Goal: Obtain resource: Obtain resource

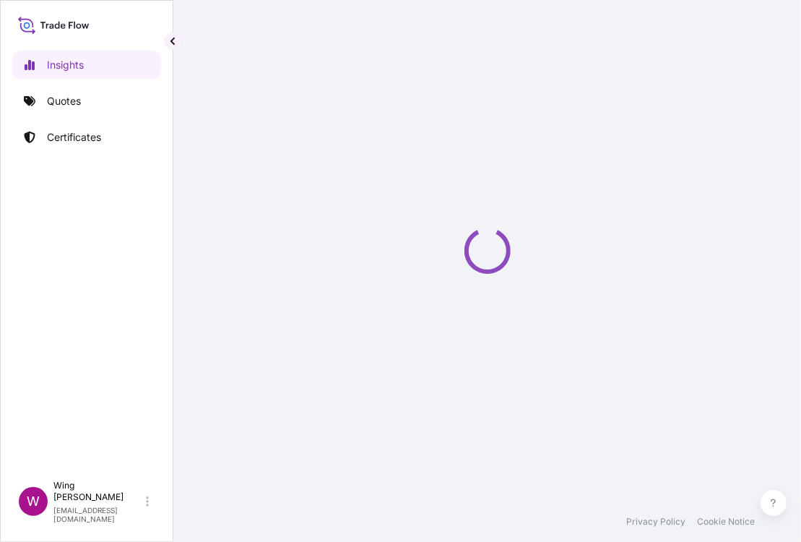
select select "2025"
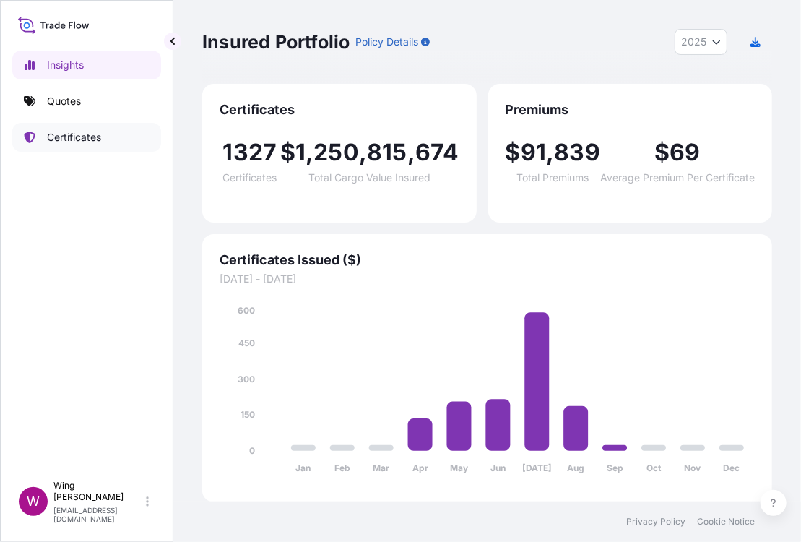
click at [82, 137] on p "Certificates" at bounding box center [74, 137] width 54 height 14
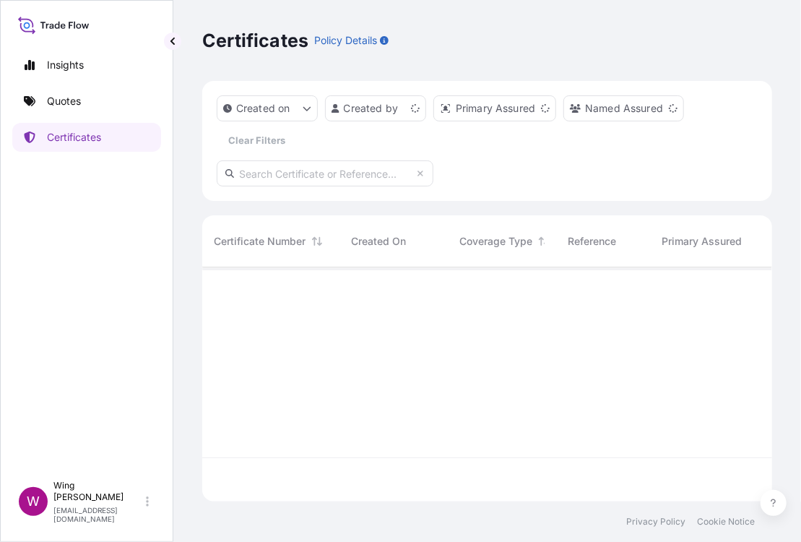
scroll to position [228, 556]
click at [270, 178] on input "text" at bounding box center [325, 173] width 217 height 26
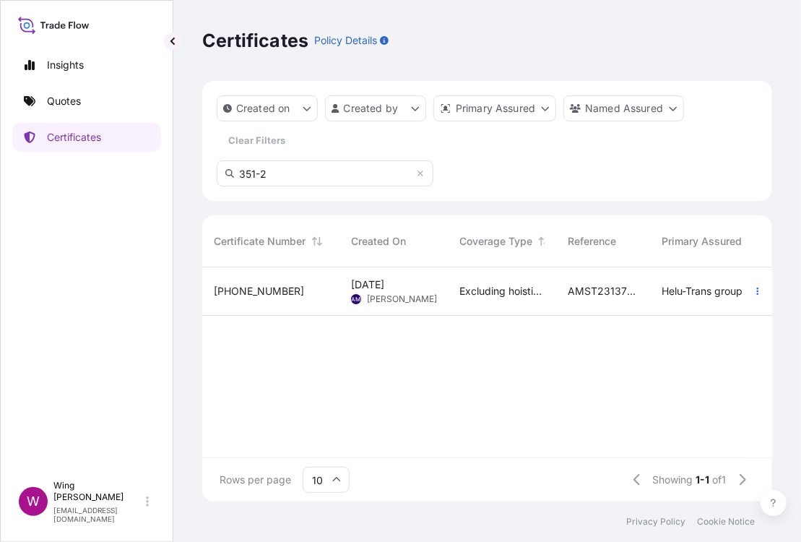
type input "351-2"
click at [408, 293] on span "[PERSON_NAME]" at bounding box center [402, 299] width 70 height 12
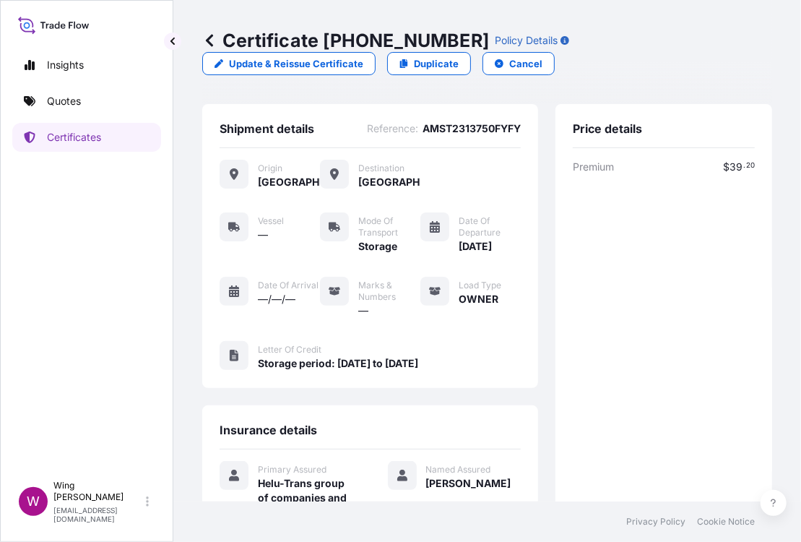
scroll to position [96, 0]
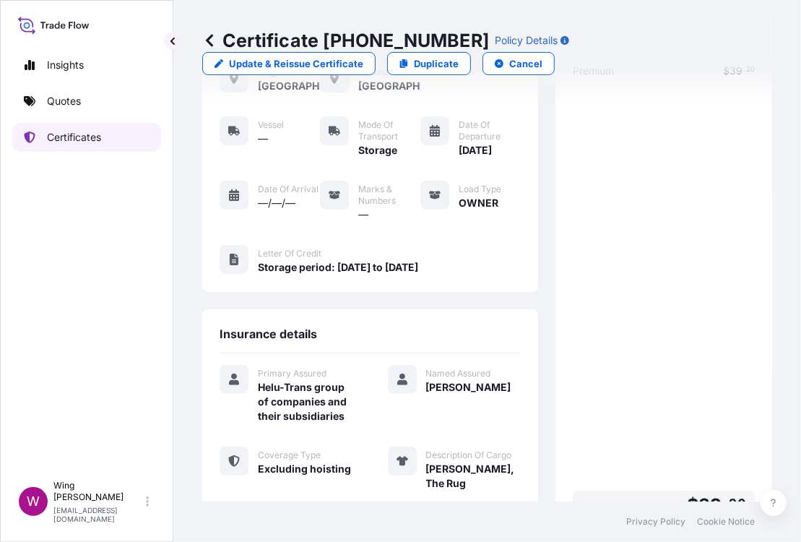
click at [76, 139] on p "Certificates" at bounding box center [74, 137] width 54 height 14
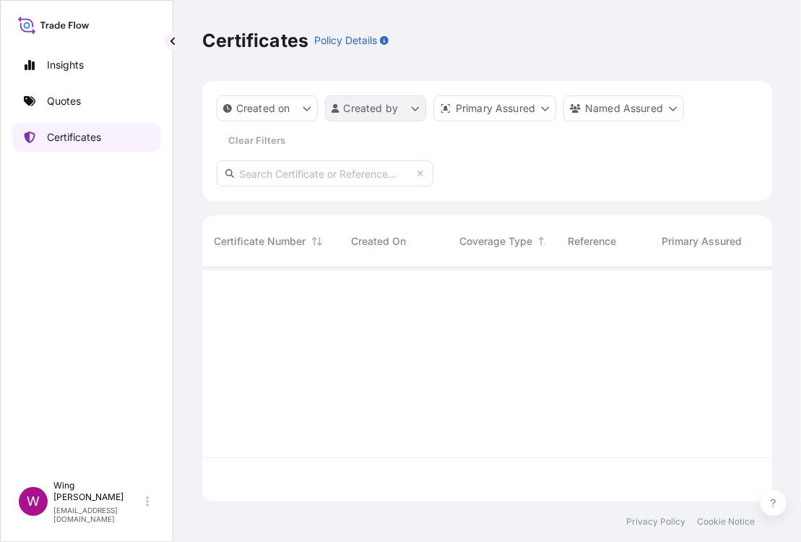
scroll to position [228, 556]
click at [306, 167] on input "text" at bounding box center [325, 173] width 217 height 26
paste input "[PHONE_NUMBER]"
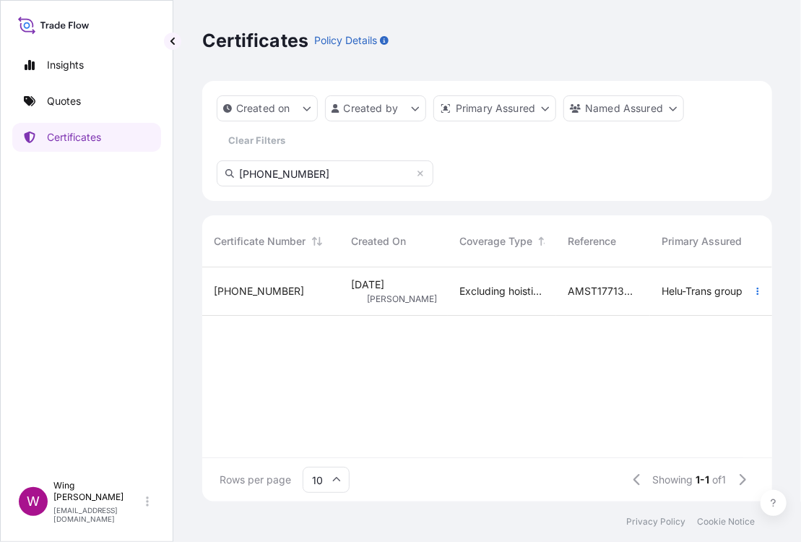
type input "[PHONE_NUMBER]"
click at [364, 294] on div "CT [PERSON_NAME]" at bounding box center [393, 299] width 85 height 12
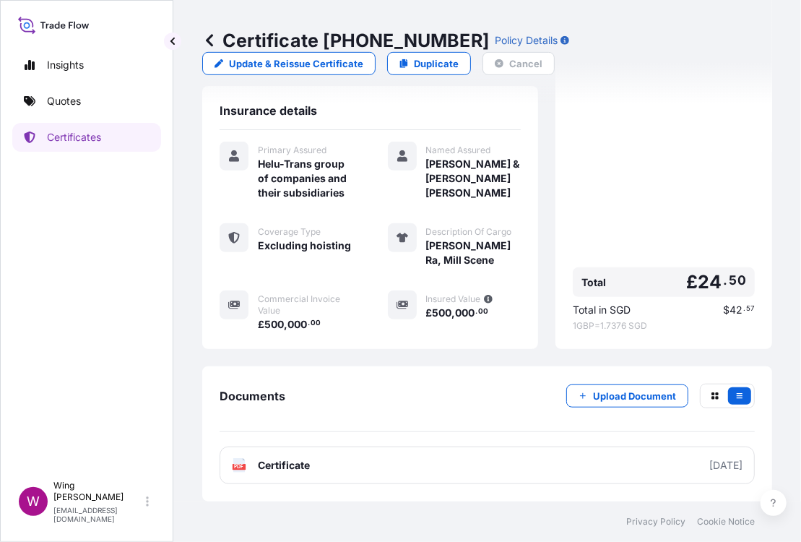
scroll to position [442, 0]
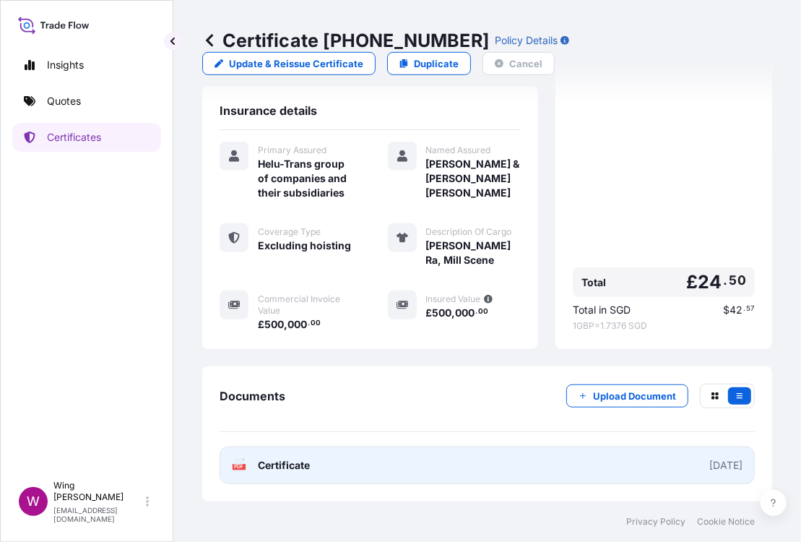
click at [241, 463] on icon at bounding box center [239, 465] width 12 height 14
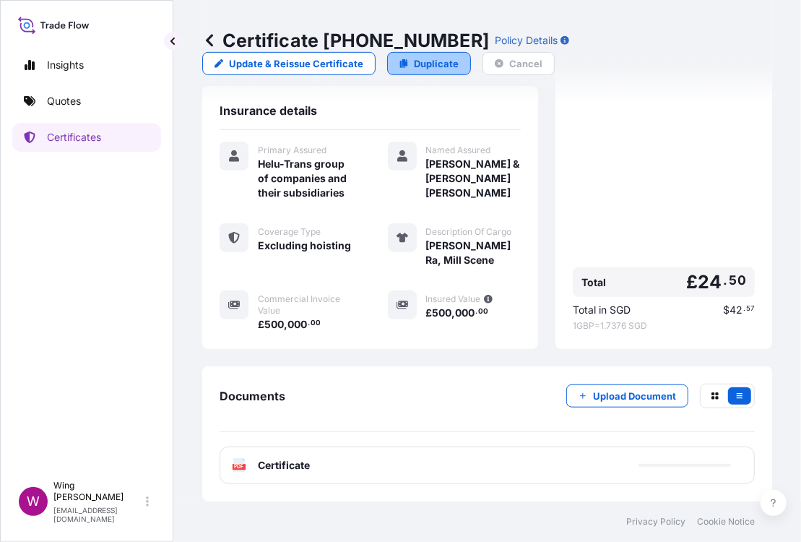
scroll to position [0, 0]
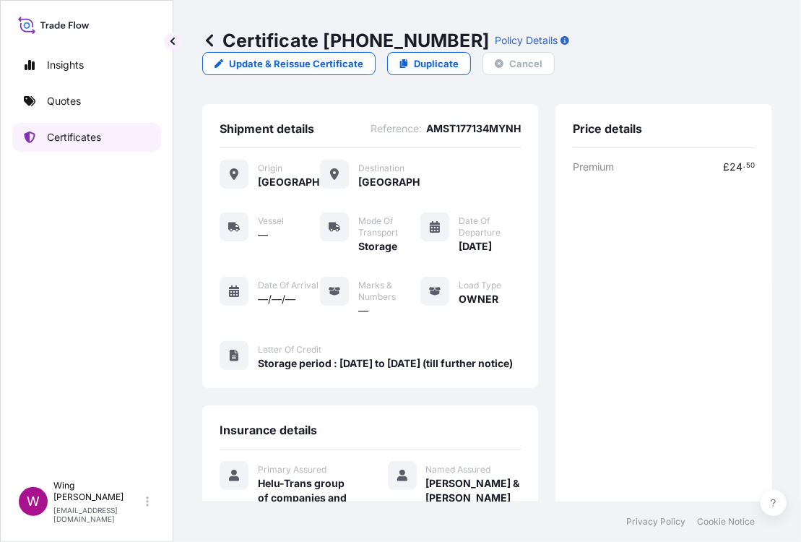
click at [79, 132] on p "Certificates" at bounding box center [74, 137] width 54 height 14
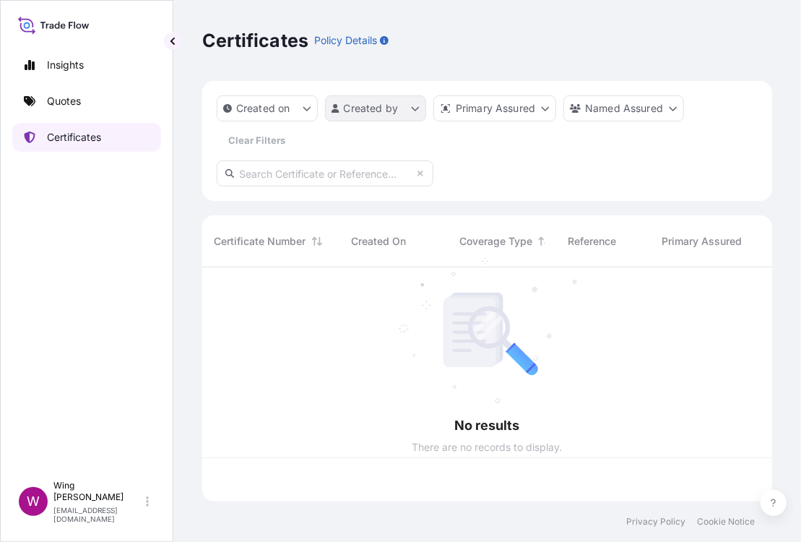
scroll to position [228, 556]
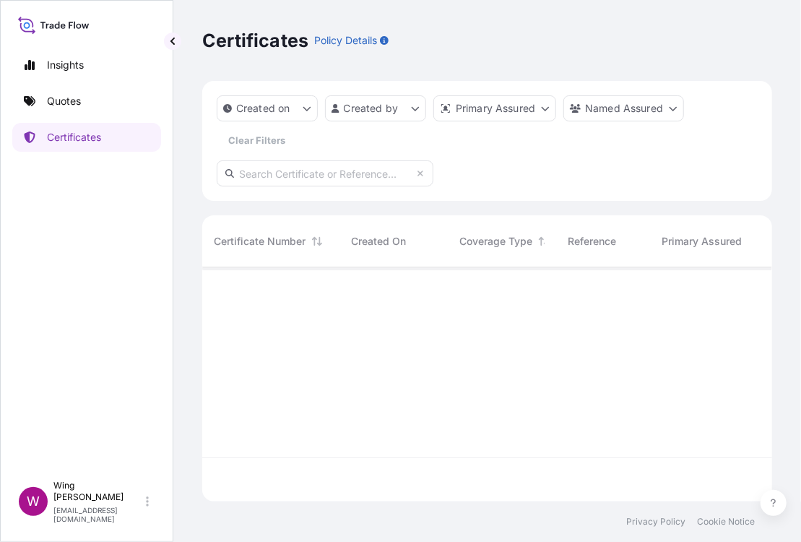
click at [313, 171] on input "text" at bounding box center [325, 173] width 217 height 26
paste input "[PHONE_NUMBER]"
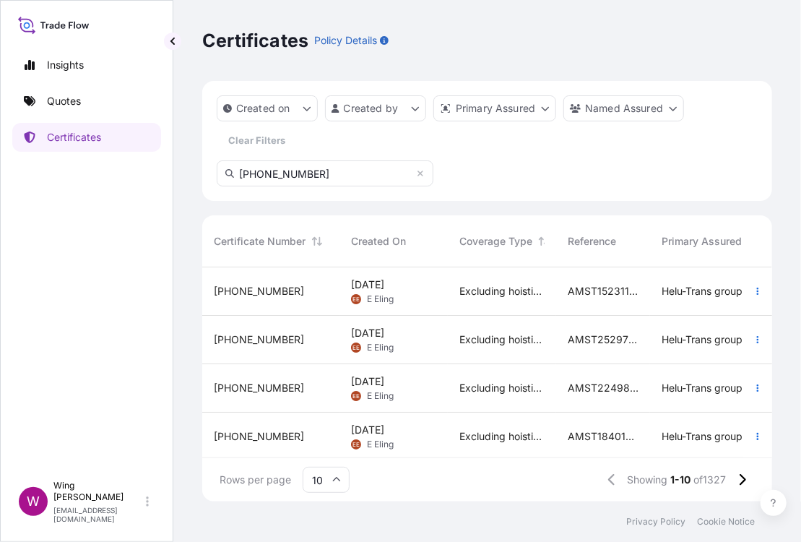
drag, startPoint x: 268, startPoint y: 173, endPoint x: 224, endPoint y: 168, distance: 44.3
click at [224, 168] on input "[PHONE_NUMBER]" at bounding box center [325, 173] width 217 height 26
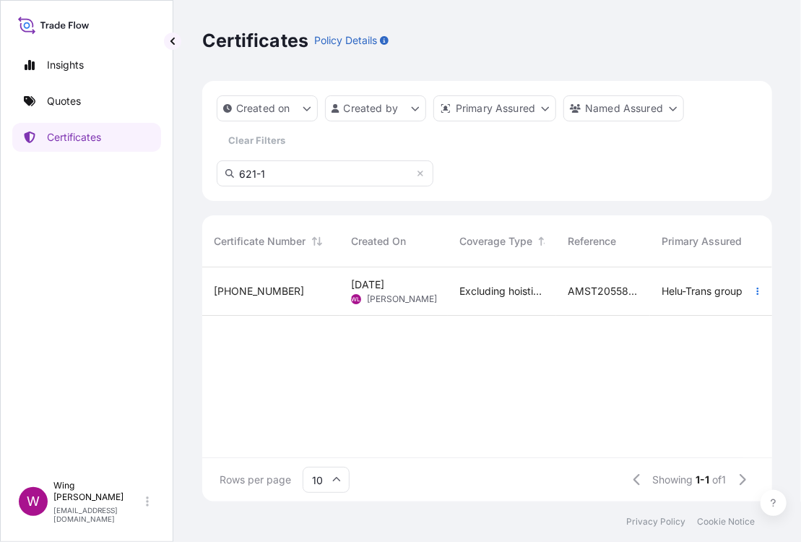
type input "621-1"
click at [309, 293] on div "[PHONE_NUMBER]" at bounding box center [271, 291] width 114 height 14
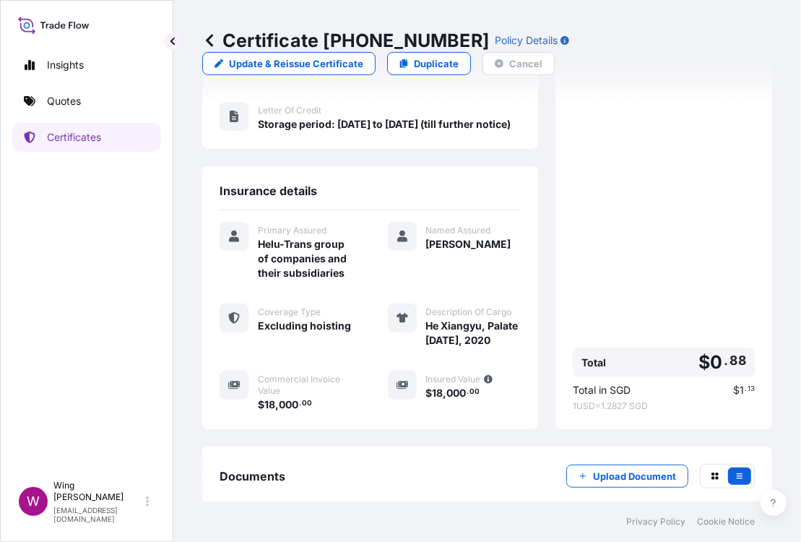
scroll to position [442, 0]
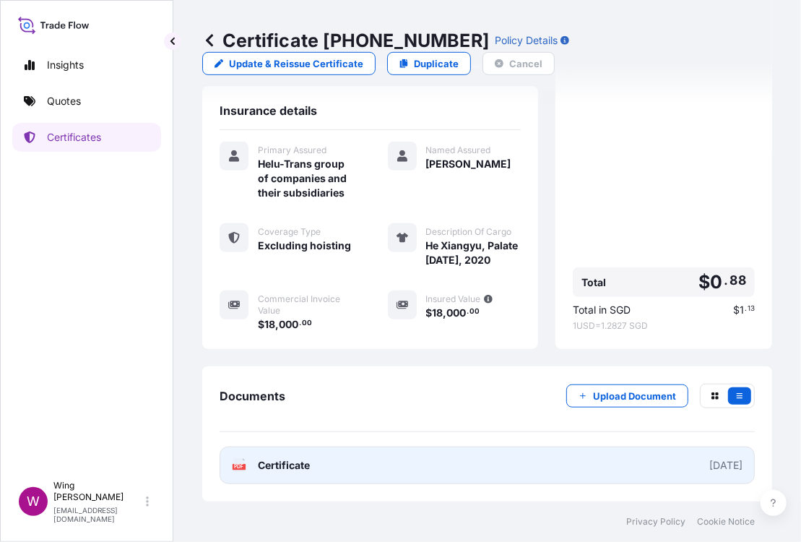
click at [246, 467] on icon "PDF" at bounding box center [239, 465] width 14 height 14
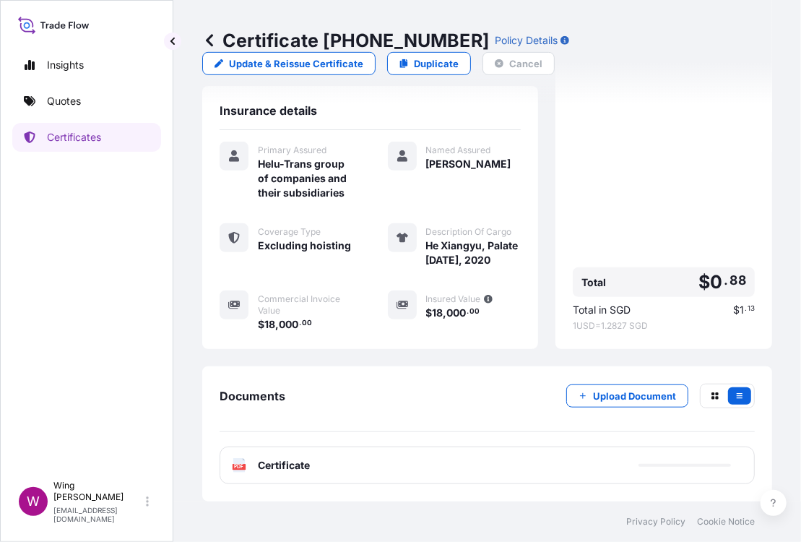
scroll to position [0, 0]
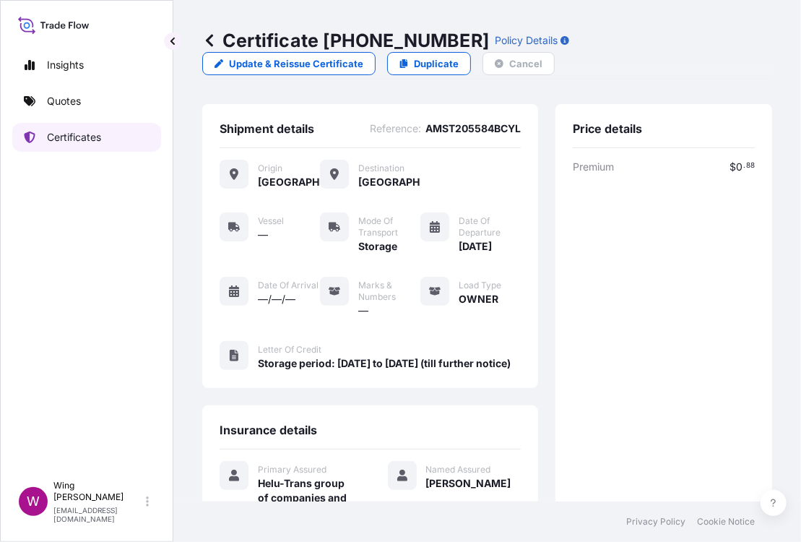
click at [96, 134] on p "Certificates" at bounding box center [74, 137] width 54 height 14
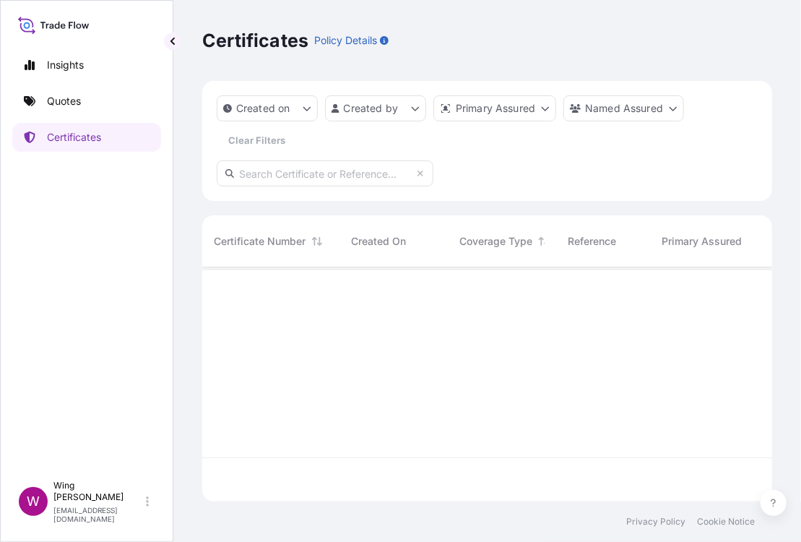
scroll to position [228, 556]
click at [296, 173] on input "text" at bounding box center [325, 173] width 217 height 26
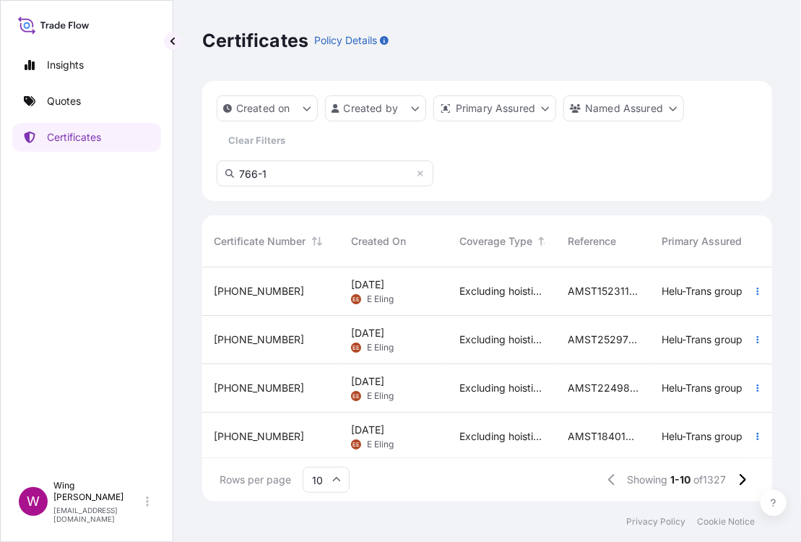
click at [285, 173] on input "766-1" at bounding box center [325, 173] width 217 height 26
click at [77, 137] on p "Certificates" at bounding box center [74, 137] width 54 height 14
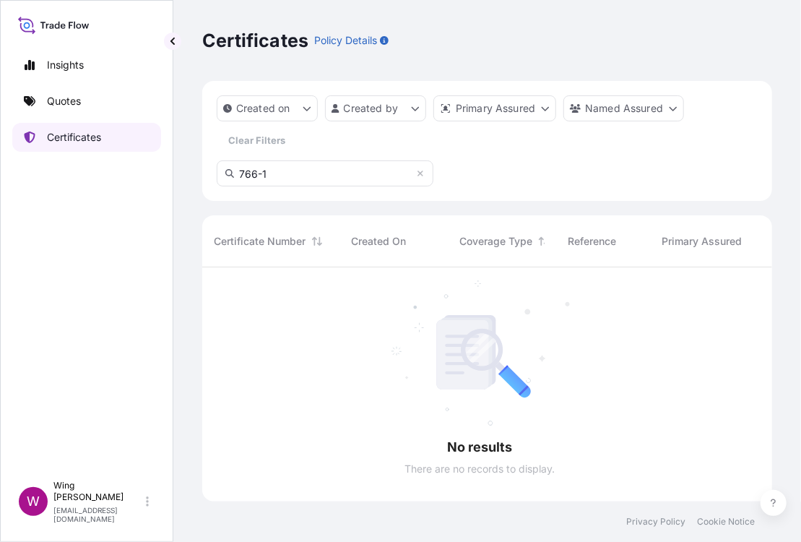
scroll to position [272, 556]
click at [290, 174] on input "766-1" at bounding box center [325, 173] width 217 height 26
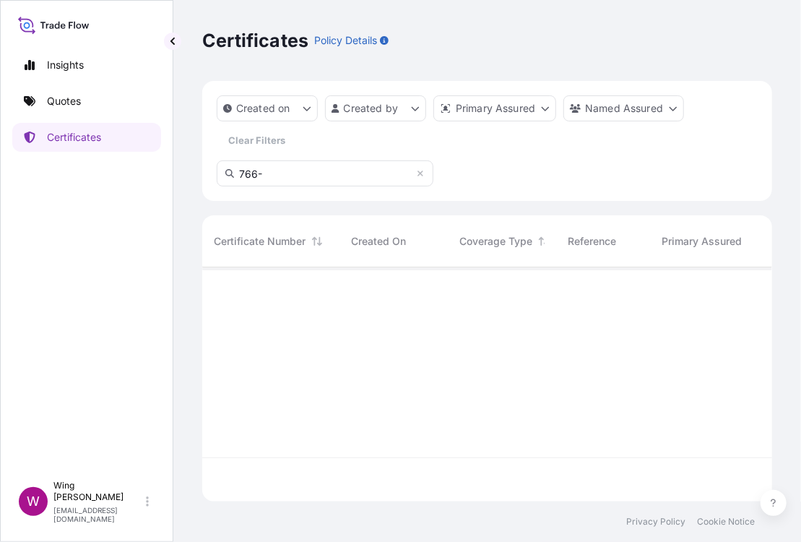
scroll to position [228, 556]
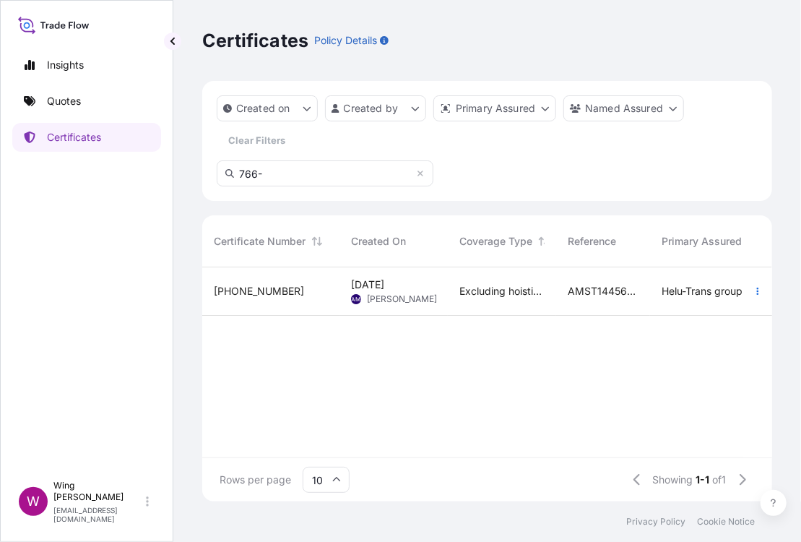
type input "766-"
click at [309, 294] on div "[PHONE_NUMBER]" at bounding box center [271, 291] width 114 height 14
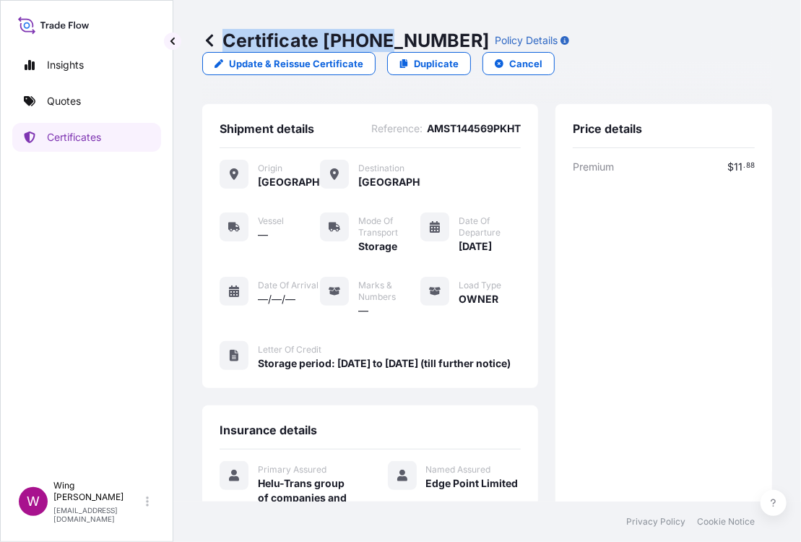
drag, startPoint x: 440, startPoint y: 33, endPoint x: 387, endPoint y: 38, distance: 53.0
click at [387, 38] on p "Certificate [PHONE_NUMBER]" at bounding box center [345, 40] width 287 height 23
click at [333, 39] on p "Certificate [PHONE_NUMBER]" at bounding box center [345, 40] width 287 height 23
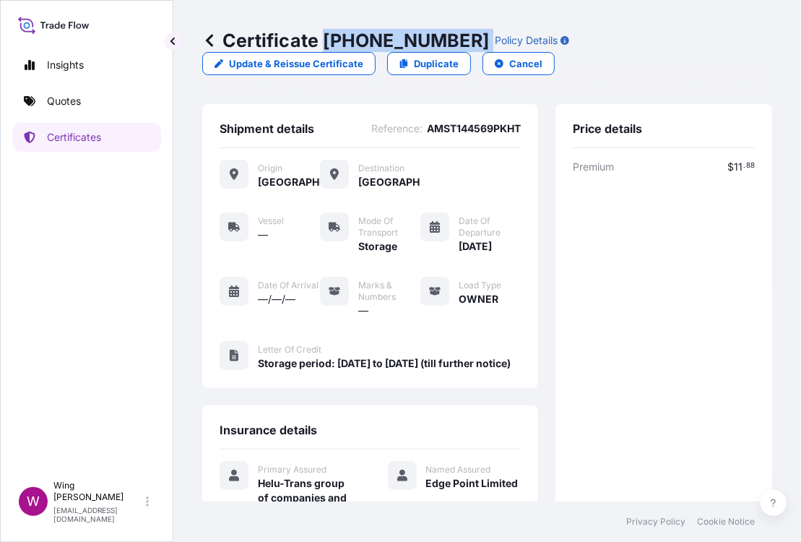
drag, startPoint x: 324, startPoint y: 39, endPoint x: 447, endPoint y: 42, distance: 122.9
click at [447, 42] on div "Certificate [PHONE_NUMBER] Policy Details" at bounding box center [385, 40] width 367 height 23
copy p "[PHONE_NUMBER]"
click at [79, 133] on p "Certificates" at bounding box center [74, 137] width 54 height 14
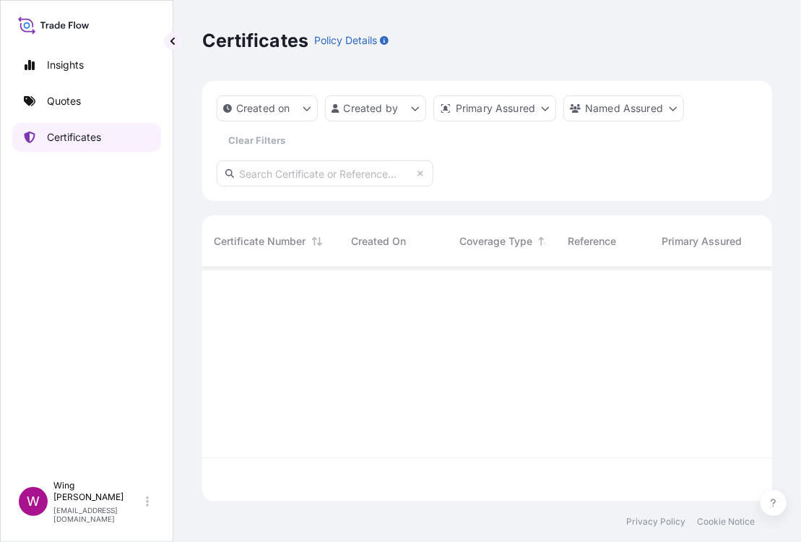
scroll to position [228, 556]
click at [294, 181] on input "text" at bounding box center [325, 173] width 217 height 26
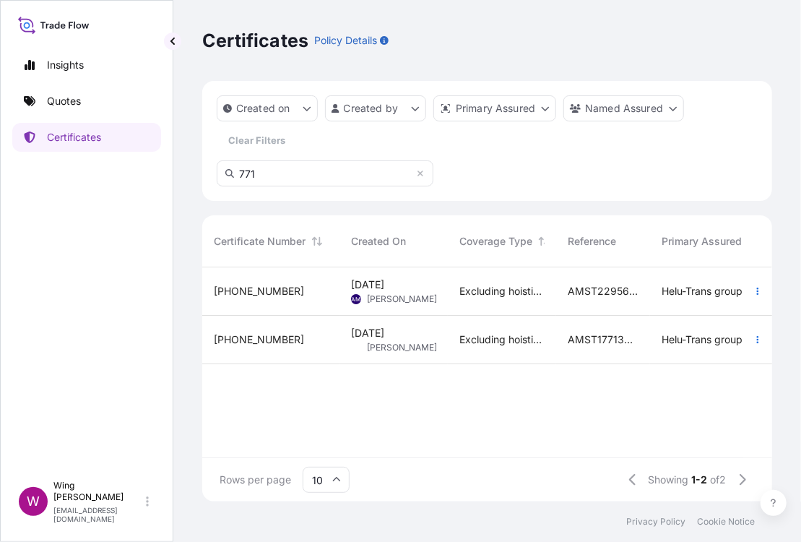
type input "771"
click at [297, 299] on div "[PHONE_NUMBER]" at bounding box center [270, 291] width 137 height 48
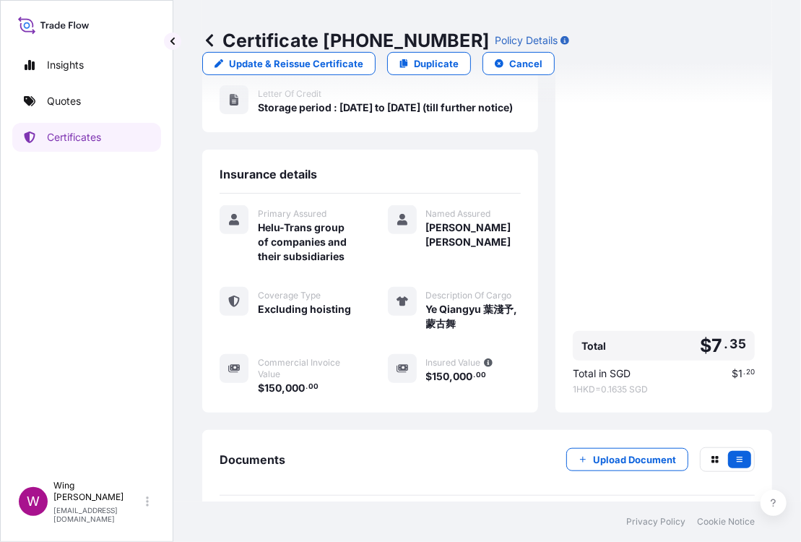
scroll to position [289, 0]
